Goal: Task Accomplishment & Management: Manage account settings

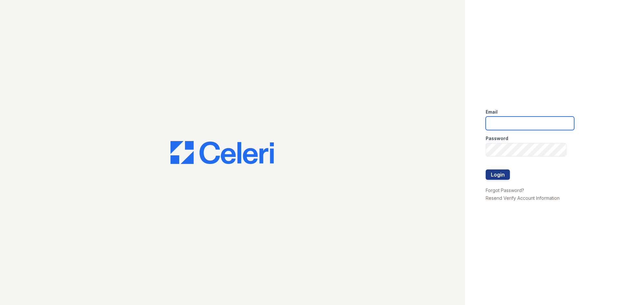
type input "arrive2801@trinity-pm.com"
drag, startPoint x: 534, startPoint y: 142, endPoint x: 558, endPoint y: 199, distance: 61.0
click at [558, 199] on link "Resend Verify Account Information" at bounding box center [523, 197] width 74 height 5
type input "arrive2801@trinity-pm.com"
